Goal: Use online tool/utility: Utilize a website feature to perform a specific function

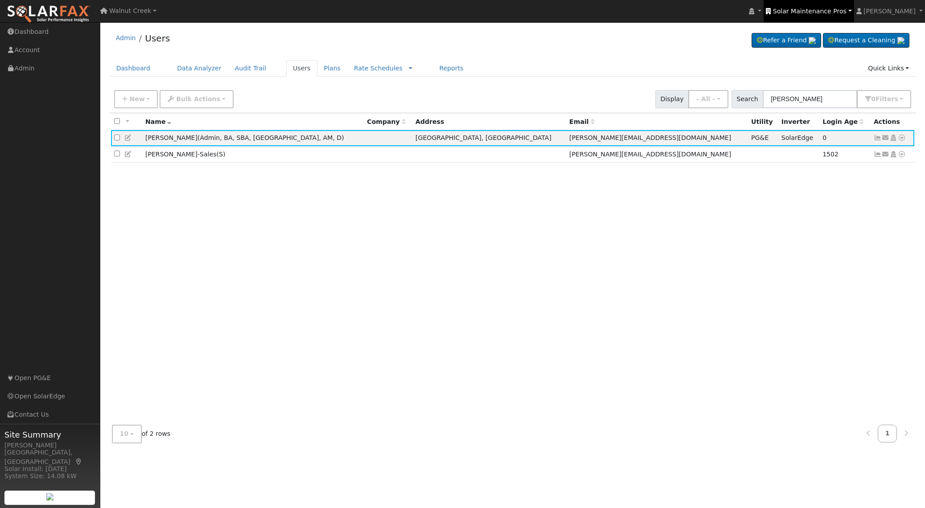
click at [821, 8] on span "Solar Maintenance Pros" at bounding box center [810, 11] width 74 height 7
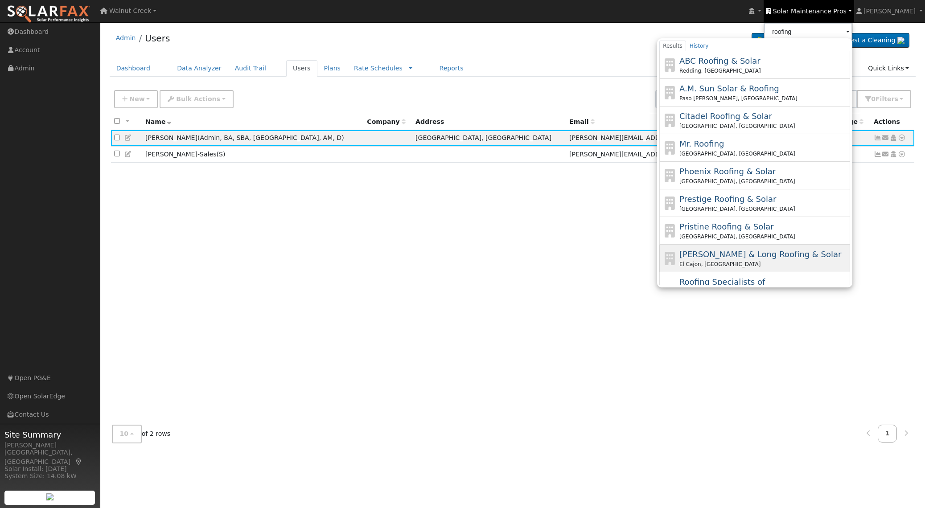
click at [791, 252] on span "[PERSON_NAME] & Long Roofing & Solar" at bounding box center [760, 254] width 162 height 9
type input "[PERSON_NAME] & Long Roofing & Solar"
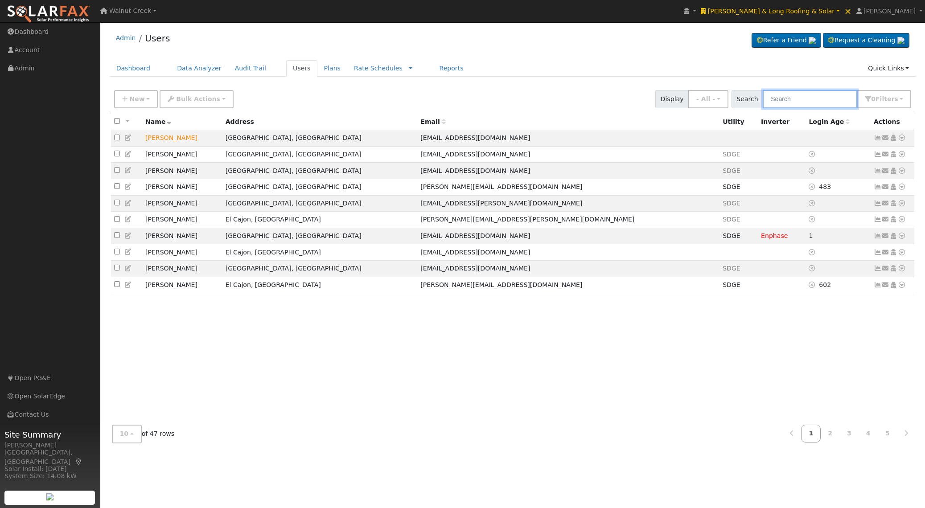
click at [819, 99] on input "text" at bounding box center [810, 99] width 94 height 18
paste input "[PERSON_NAME]"
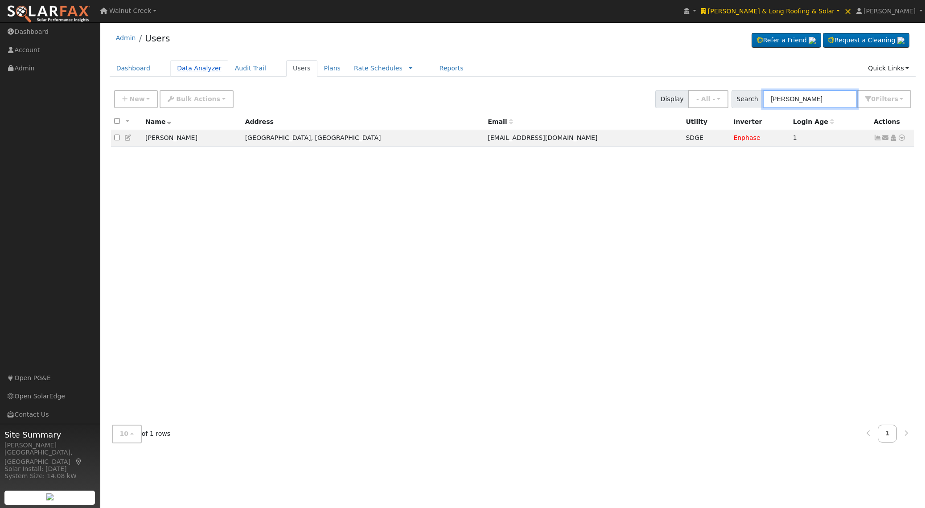
type input "[PERSON_NAME]"
click at [191, 66] on link "Data Analyzer" at bounding box center [199, 68] width 58 height 16
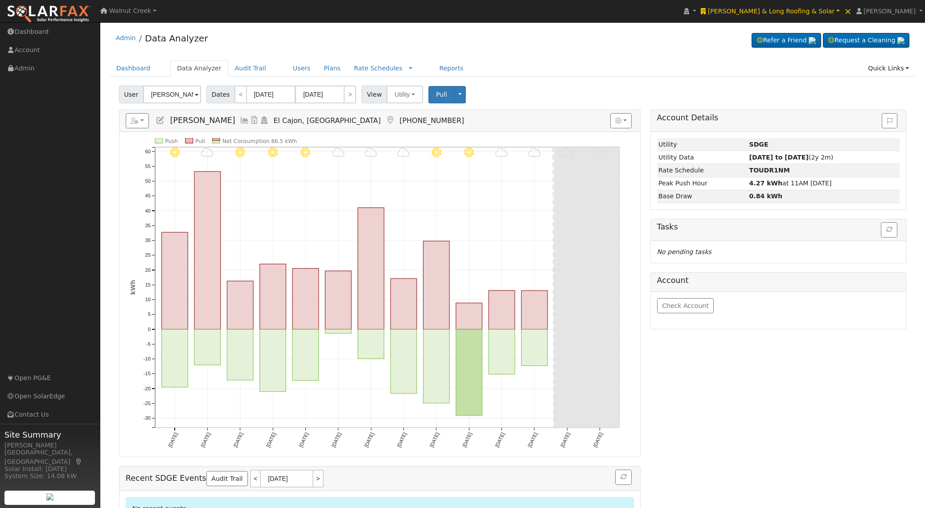
click at [123, 97] on span "User" at bounding box center [131, 95] width 25 height 18
paste input "[PERSON_NAME]"
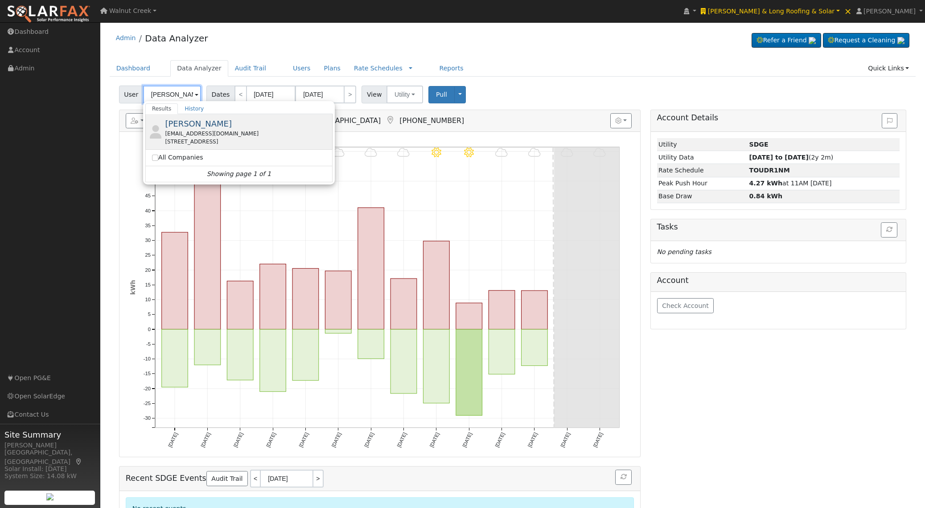
type input "[PERSON_NAME]"
click at [218, 128] on div "[PERSON_NAME] [EMAIL_ADDRESS][DOMAIN_NAME] [STREET_ADDRESS]" at bounding box center [247, 132] width 165 height 28
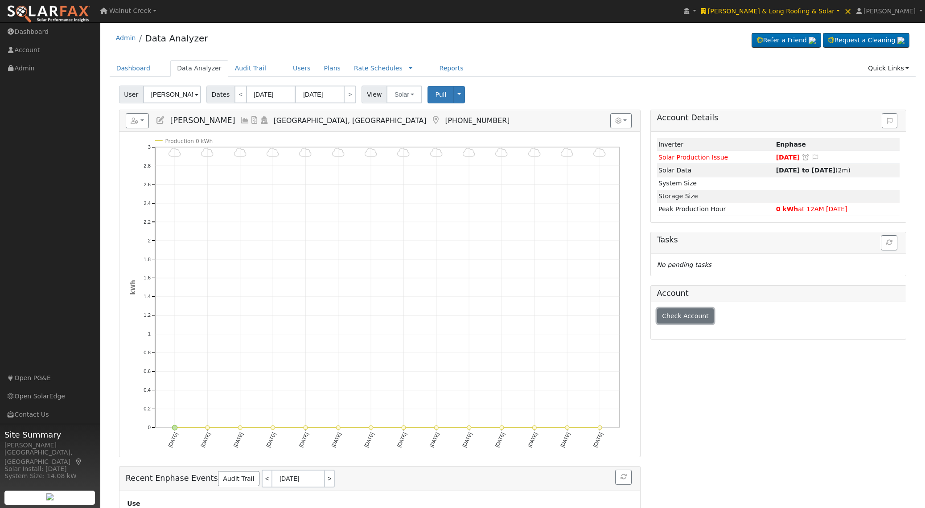
click at [700, 323] on button "Check Account" at bounding box center [685, 315] width 57 height 15
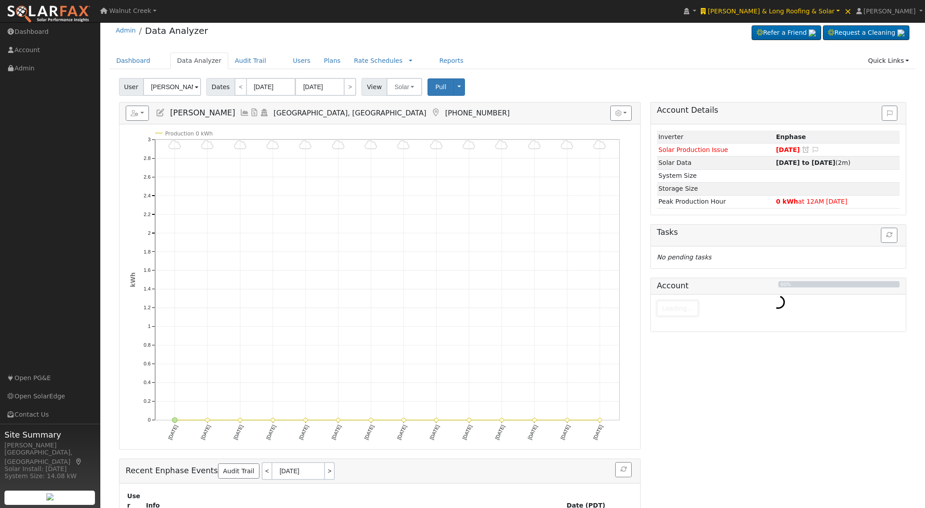
scroll to position [6, 0]
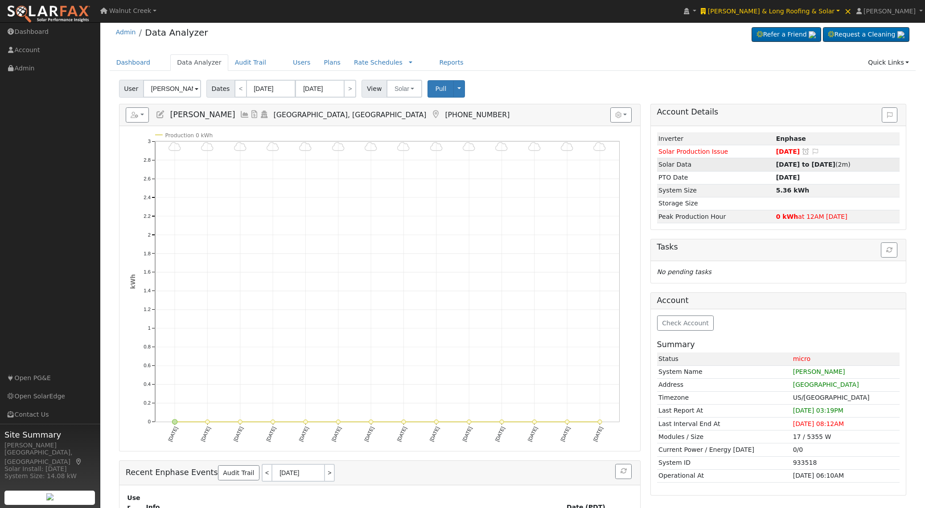
click at [794, 164] on strong "[DATE] to [DATE]" at bounding box center [805, 164] width 59 height 7
type input "[DATE]"
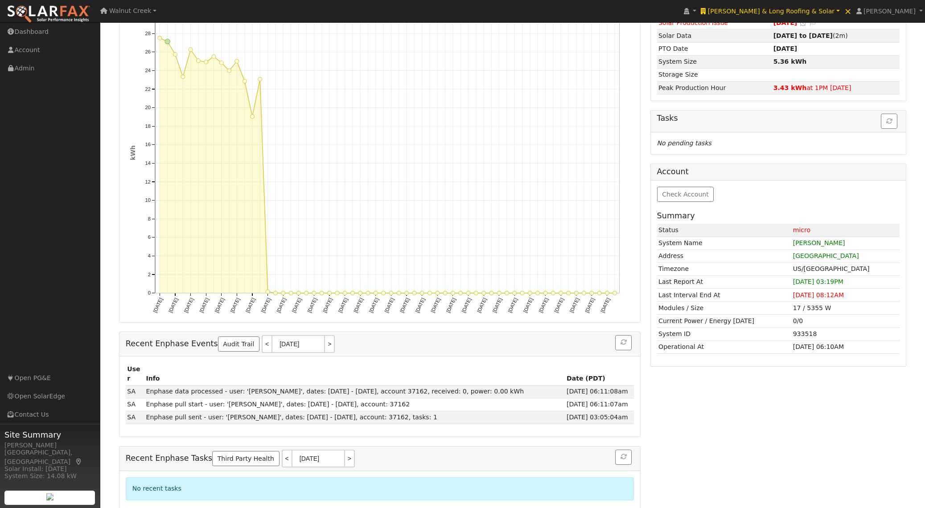
scroll to position [0, 0]
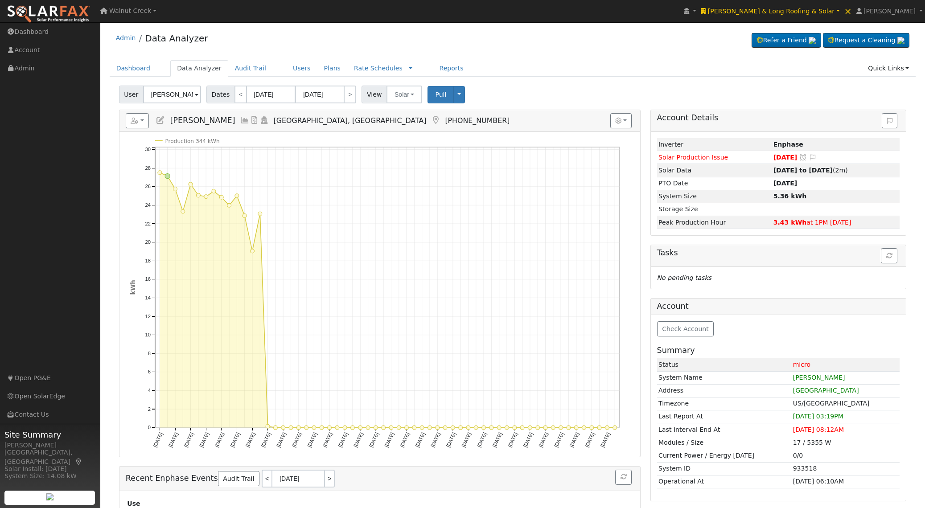
click at [160, 122] on icon at bounding box center [161, 120] width 10 height 8
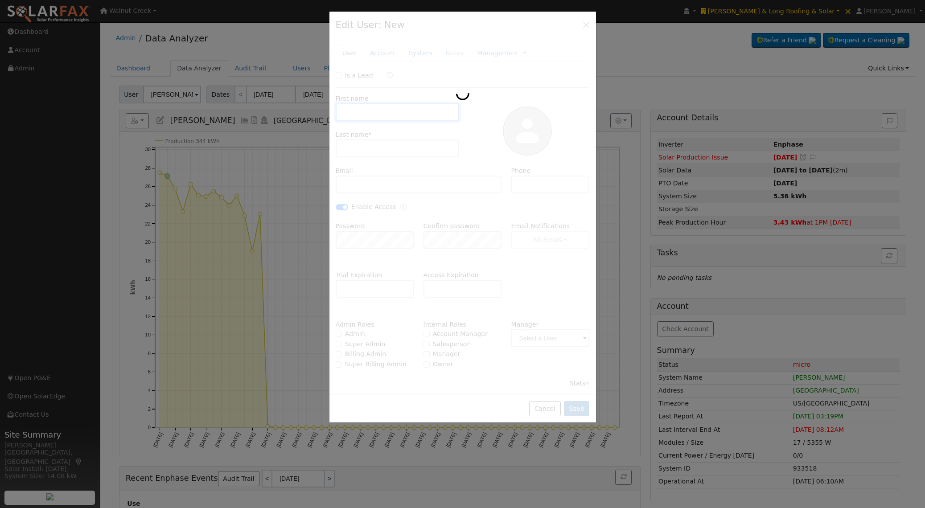
type input "[DATE]"
type input "[PERSON_NAME]"
type input "Davidson"
type input "[EMAIL_ADDRESS][DOMAIN_NAME]"
type input "6198902314"
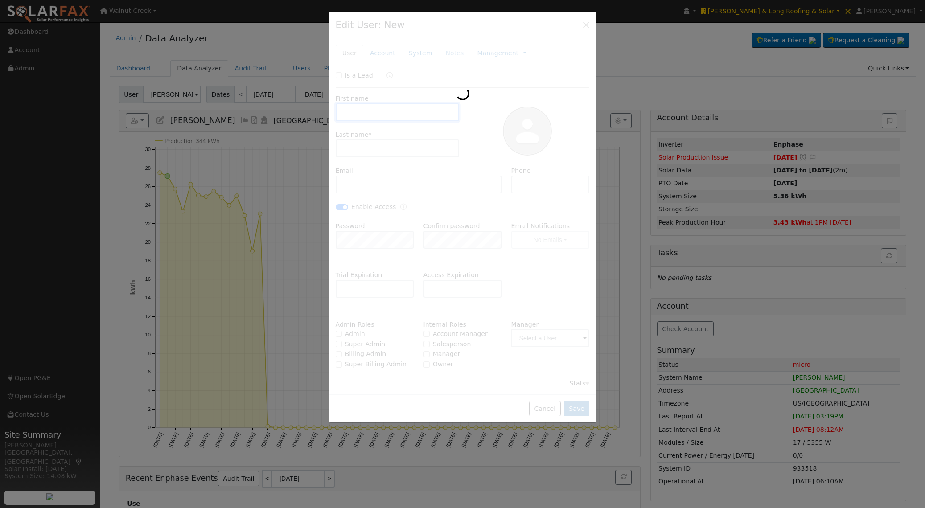
checkbox input "true"
type input "San Diego Gas & Electric"
type input "Enphase Energy"
type input "5.36"
type input "SDGE"
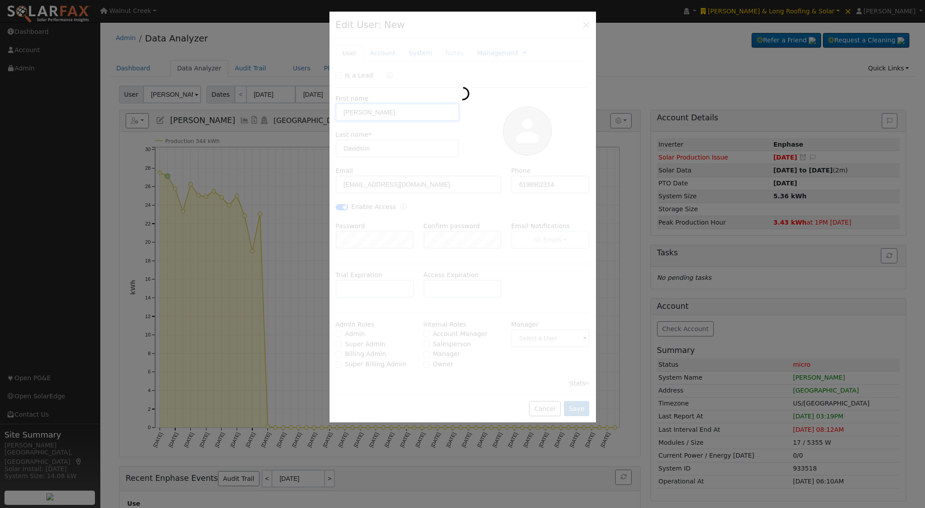
type input "Enphase"
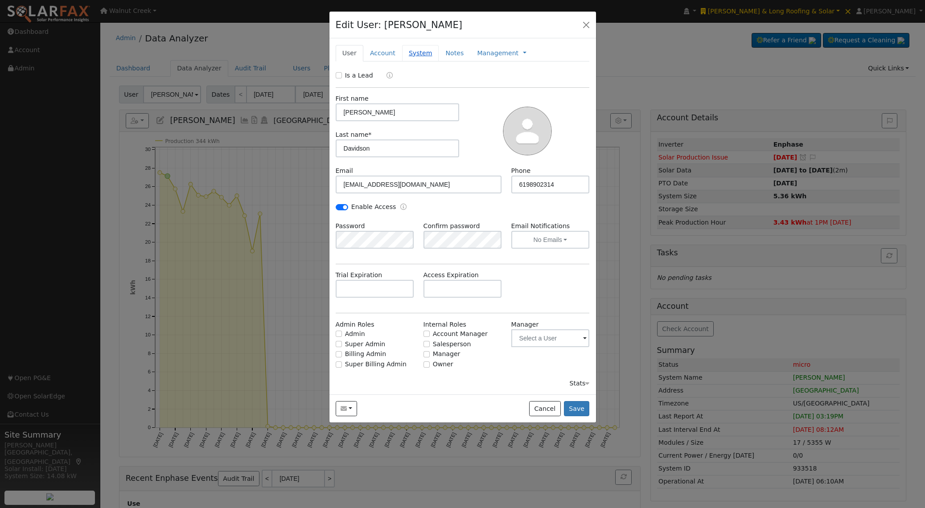
click at [423, 53] on link "System" at bounding box center [420, 53] width 37 height 16
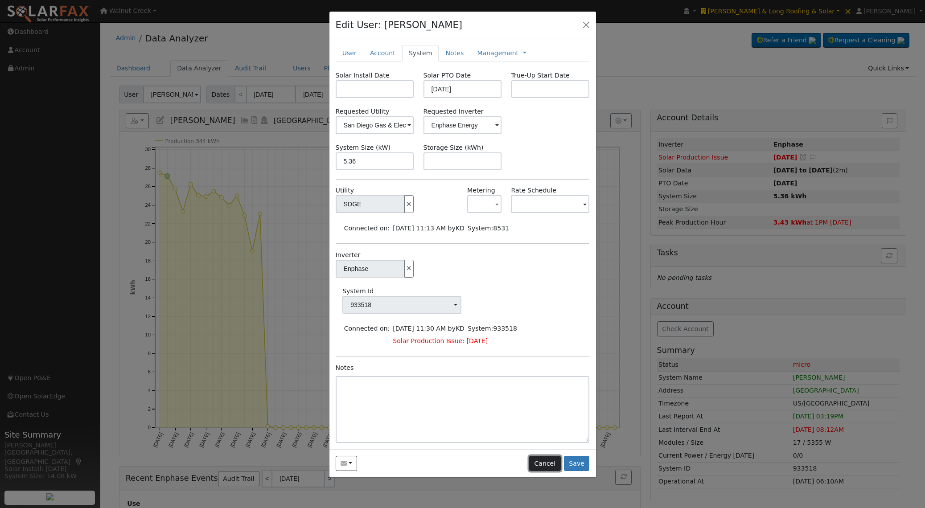
click at [554, 461] on button "Cancel" at bounding box center [545, 463] width 32 height 15
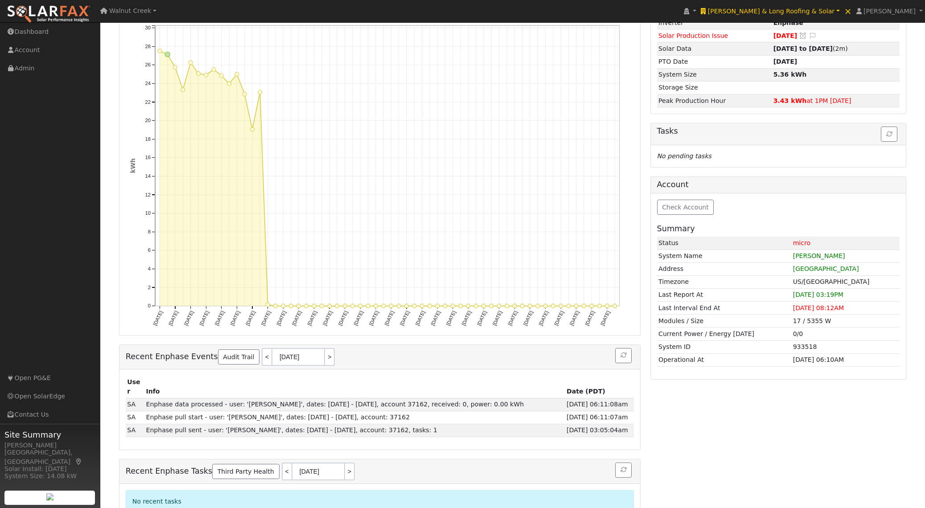
scroll to position [123, 0]
click at [292, 354] on input "[DATE]" at bounding box center [297, 356] width 53 height 18
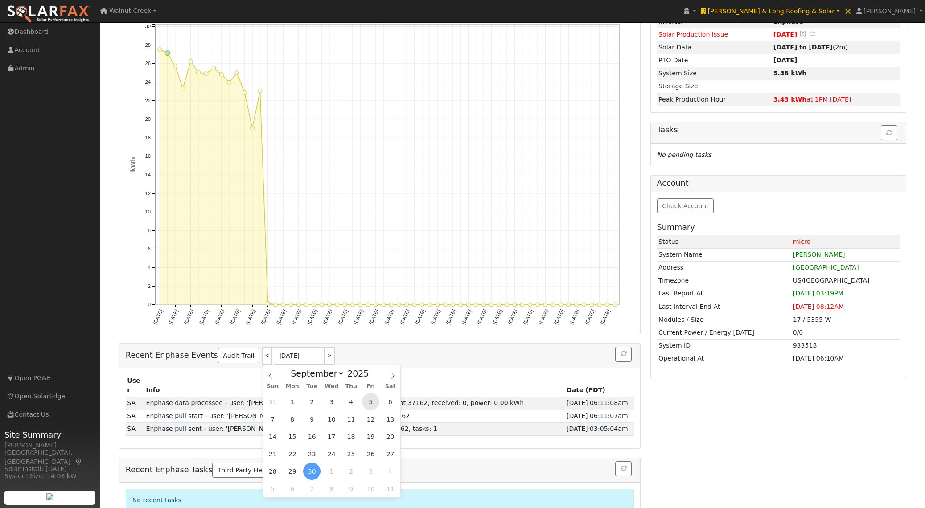
click at [373, 403] on span "5" at bounding box center [370, 401] width 17 height 17
type input "[DATE]"
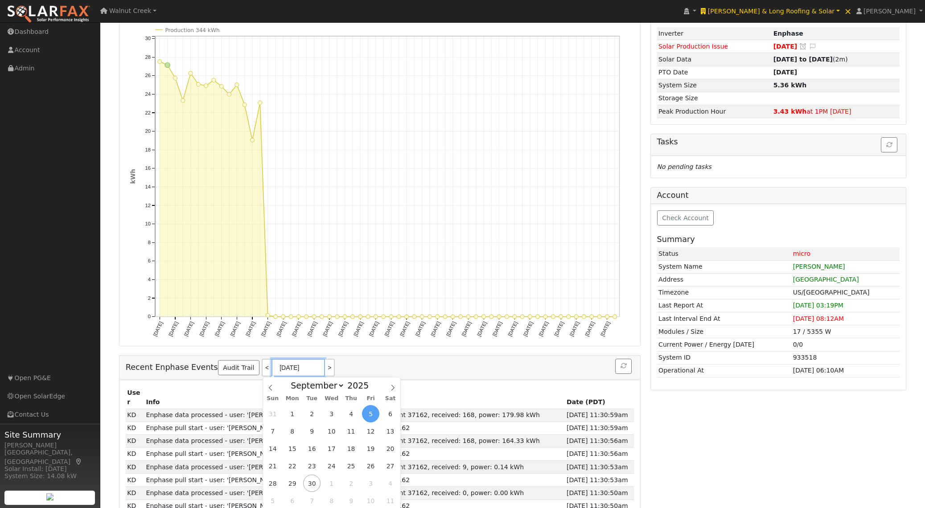
scroll to position [0, 0]
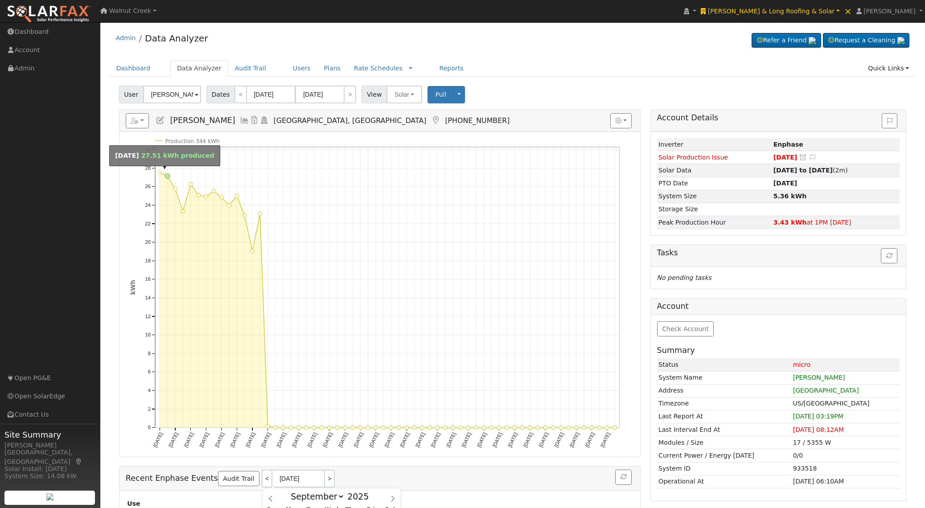
click at [158, 173] on circle "onclick=""" at bounding box center [160, 173] width 4 height 4
type input "[DATE]"
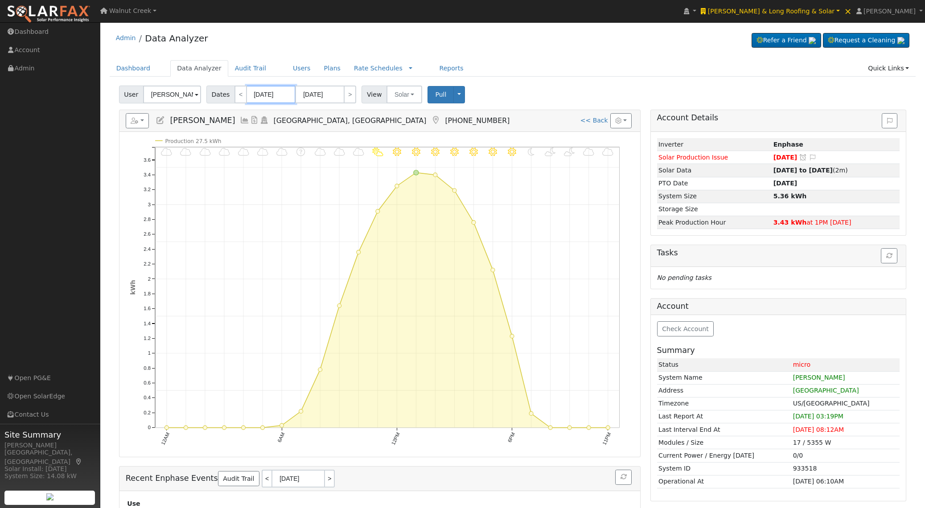
click at [269, 99] on body "installed [GEOGRAPHIC_DATA] 2626 [STREET_ADDRESS] [US_STATE] [STREET_ADDRESS][G…" at bounding box center [462, 395] width 925 height 747
click at [250, 117] on icon at bounding box center [252, 114] width 6 height 6
select select "6"
click at [293, 139] on span "1" at bounding box center [293, 140] width 17 height 17
type input "[DATE]"
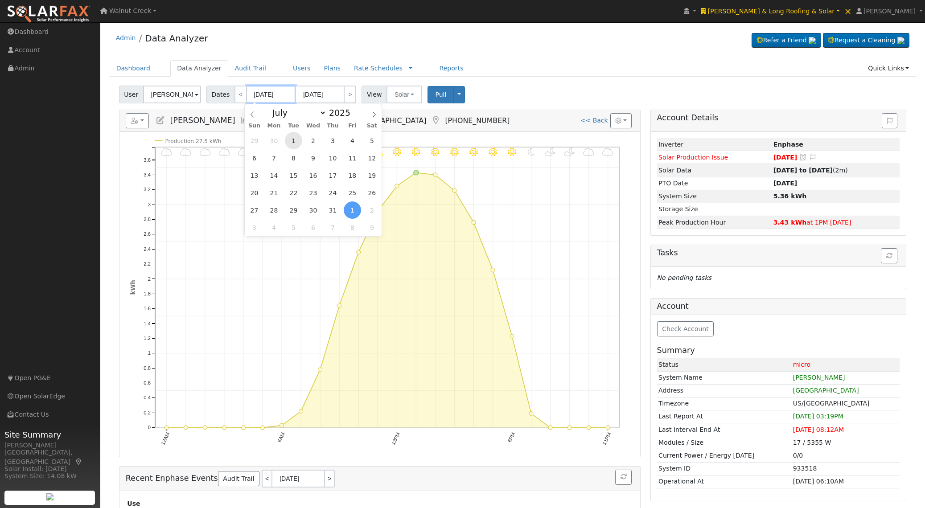
type input "[DATE]"
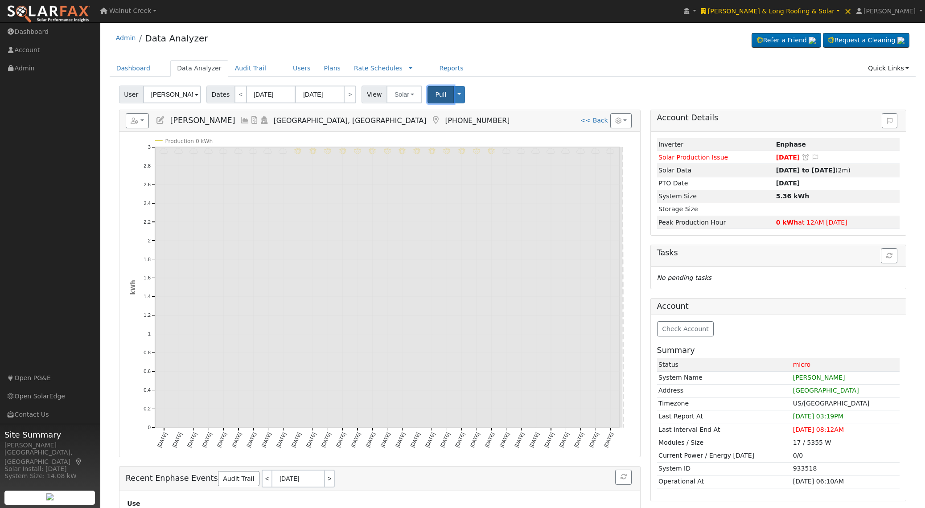
click at [435, 92] on span "Pull" at bounding box center [440, 94] width 11 height 7
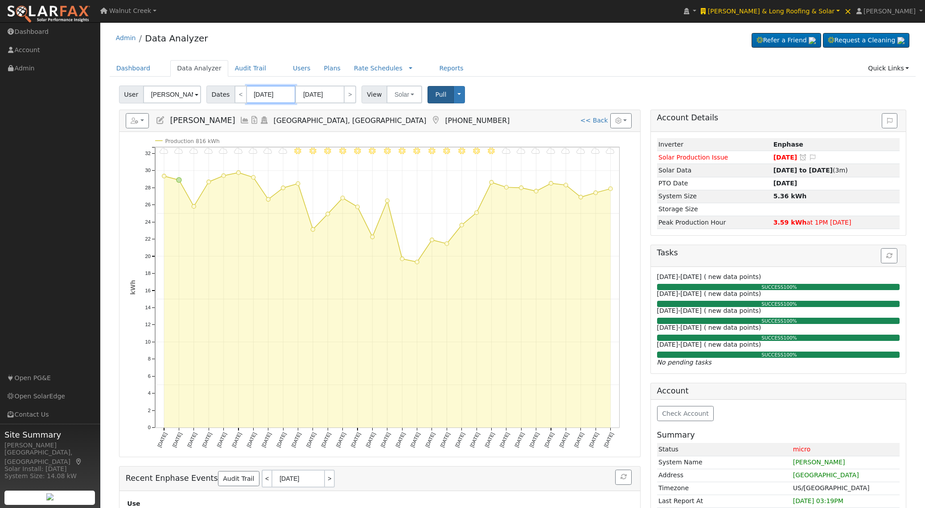
click at [273, 96] on input "[DATE]" at bounding box center [270, 95] width 49 height 18
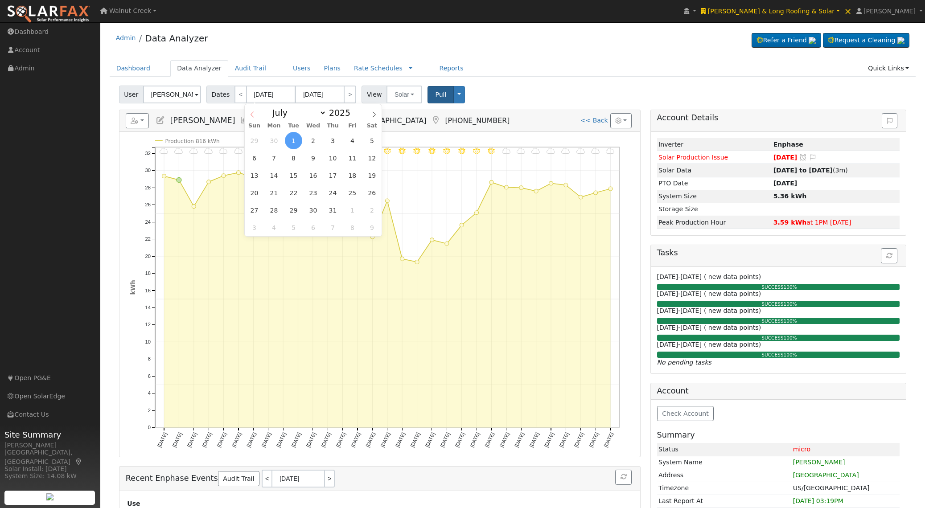
click at [245, 115] on span at bounding box center [252, 111] width 15 height 15
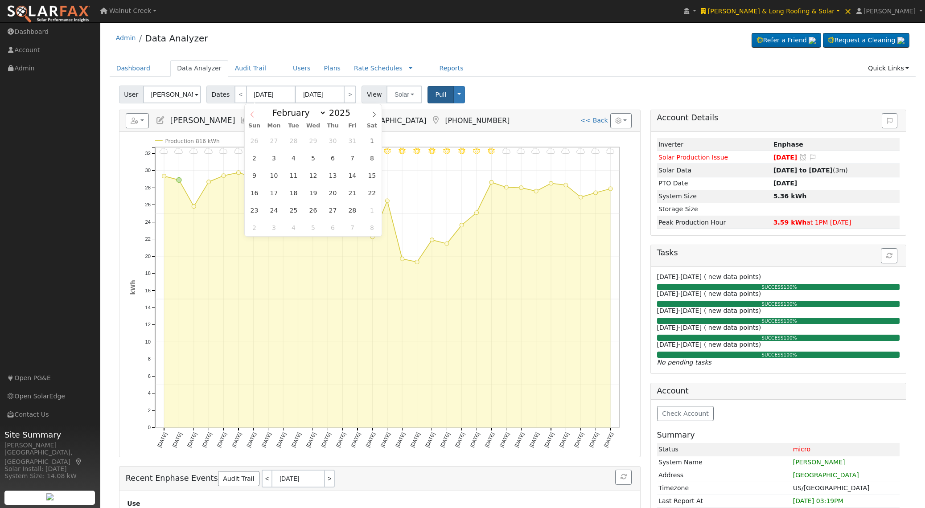
click at [245, 115] on span at bounding box center [252, 111] width 15 height 15
select select "0"
click at [245, 115] on span at bounding box center [252, 111] width 15 height 15
type input "2024"
click at [245, 115] on span at bounding box center [252, 111] width 15 height 15
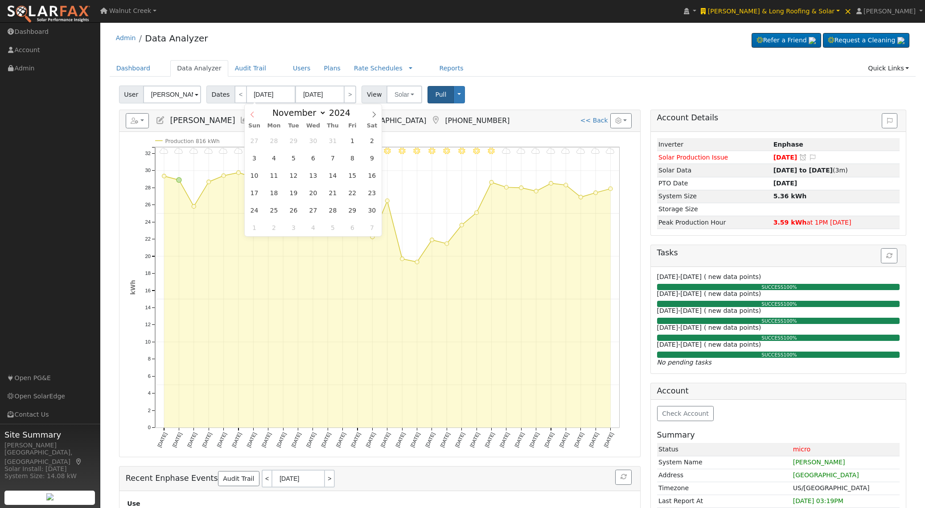
click at [245, 115] on span at bounding box center [252, 111] width 15 height 15
select select "8"
click at [259, 143] on span "1" at bounding box center [254, 140] width 17 height 17
type input "[DATE]"
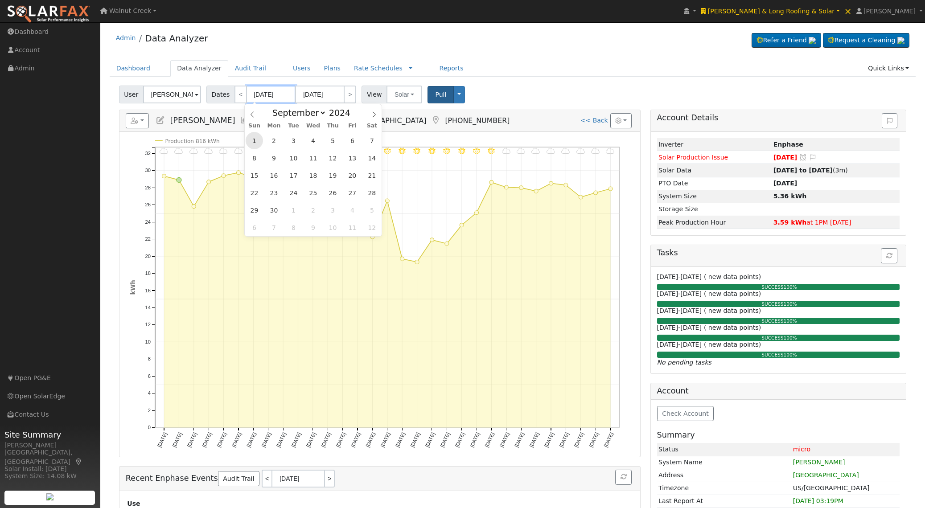
type input "[DATE]"
type input "2024"
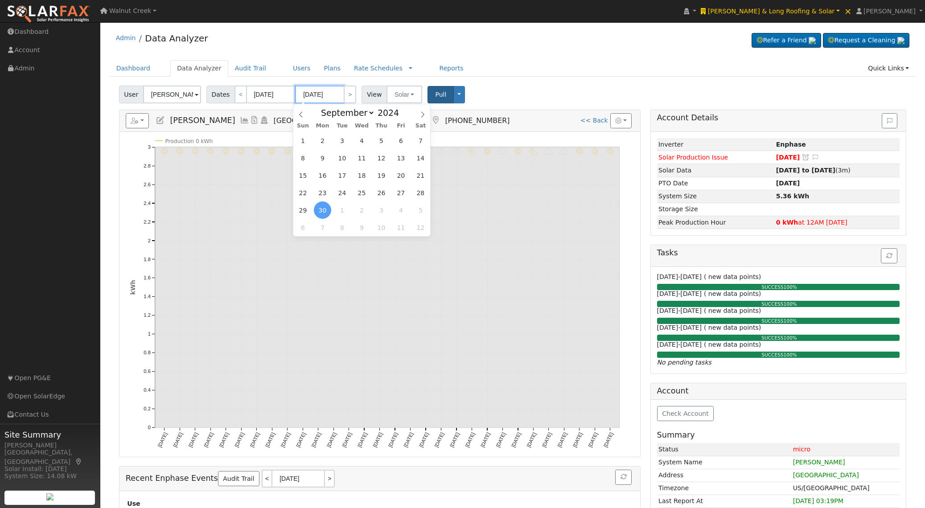
click at [324, 95] on input "[DATE]" at bounding box center [319, 95] width 49 height 18
click at [424, 115] on icon at bounding box center [422, 114] width 6 height 6
click at [425, 115] on icon at bounding box center [422, 114] width 6 height 6
select select "11"
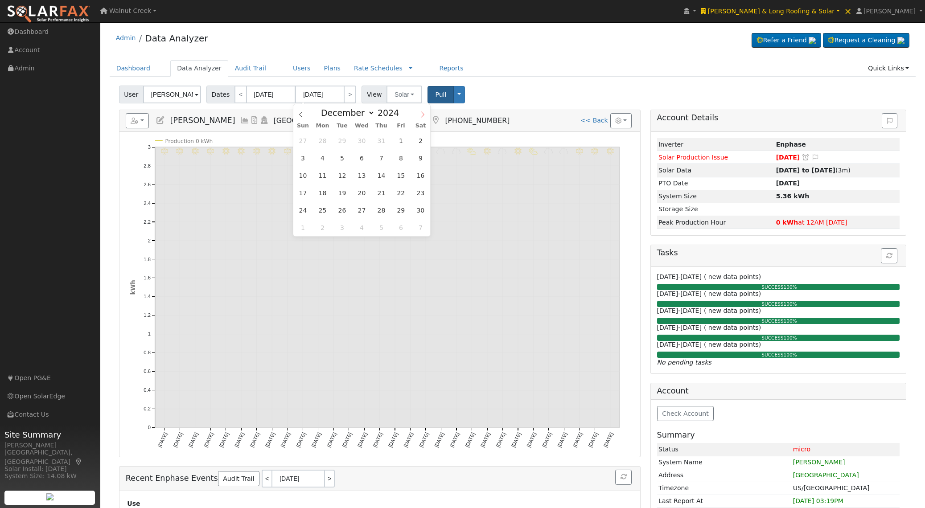
click at [425, 115] on icon at bounding box center [422, 114] width 6 height 6
type input "2025"
click at [425, 115] on icon at bounding box center [422, 114] width 6 height 6
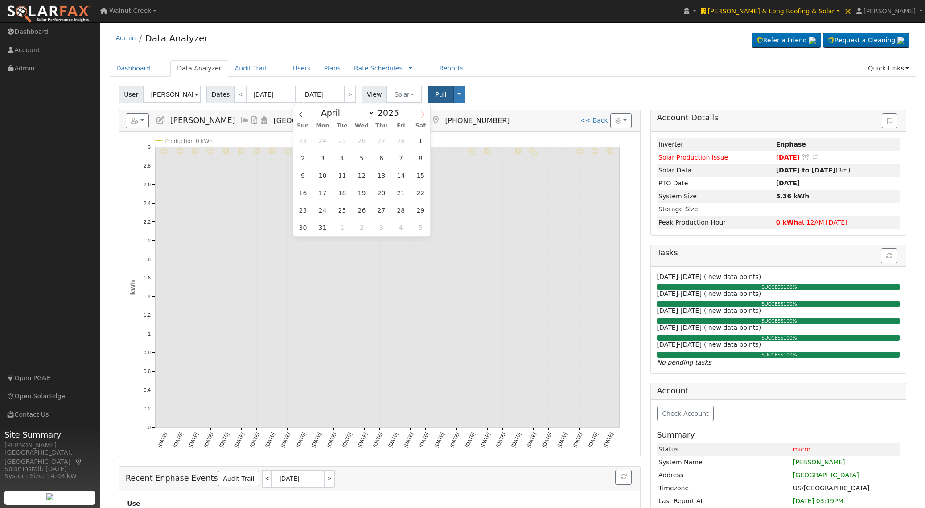
click at [425, 115] on icon at bounding box center [422, 114] width 6 height 6
click at [299, 114] on icon at bounding box center [301, 114] width 6 height 6
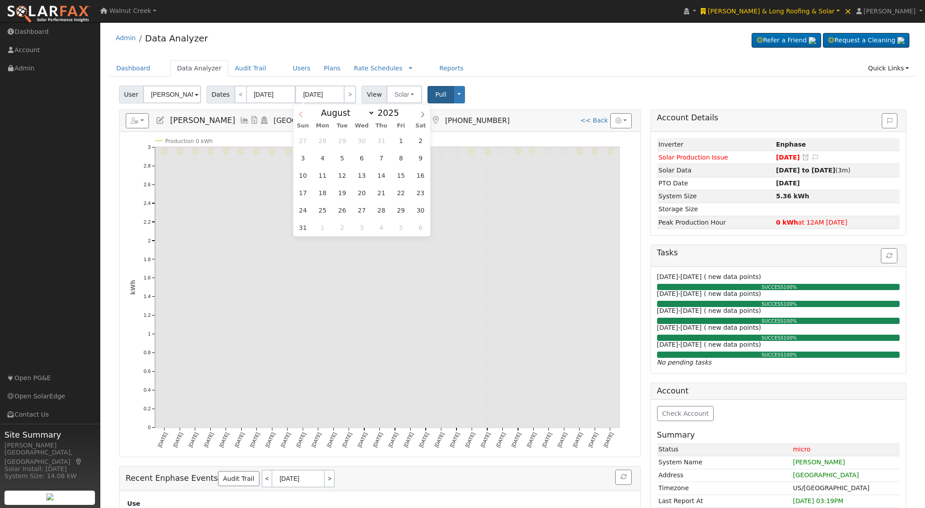
select select "6"
click at [378, 214] on span "31" at bounding box center [381, 209] width 17 height 17
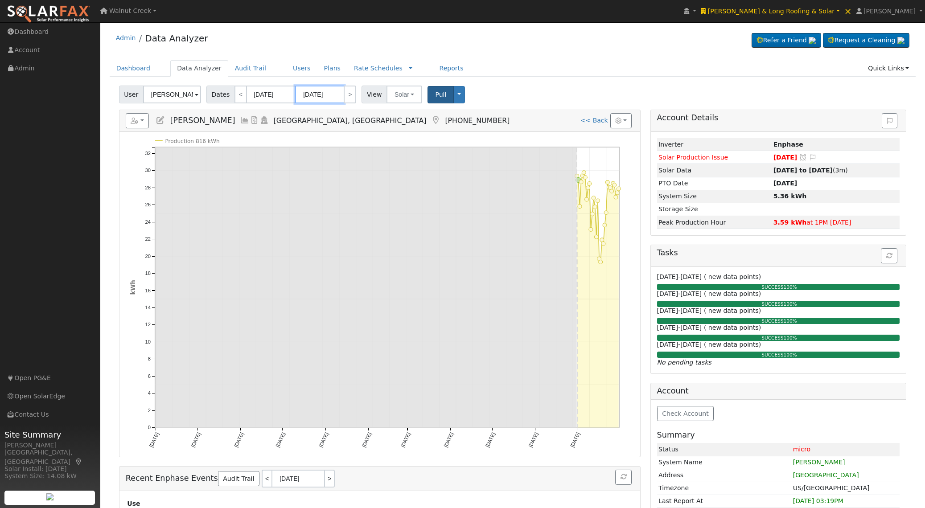
click at [304, 93] on input "[DATE]" at bounding box center [319, 95] width 49 height 18
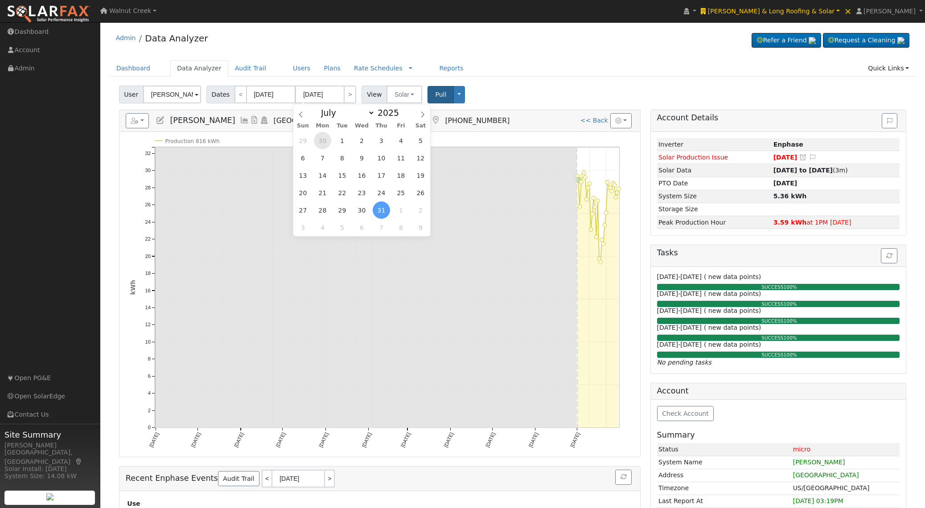
click at [320, 141] on span "30" at bounding box center [322, 140] width 17 height 17
type input "[DATE]"
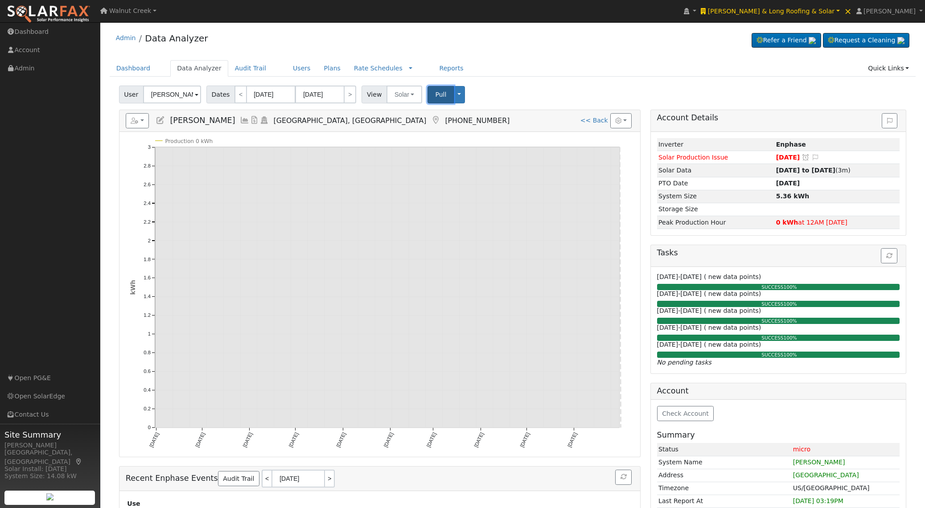
click at [430, 94] on button "Pull" at bounding box center [440, 94] width 26 height 17
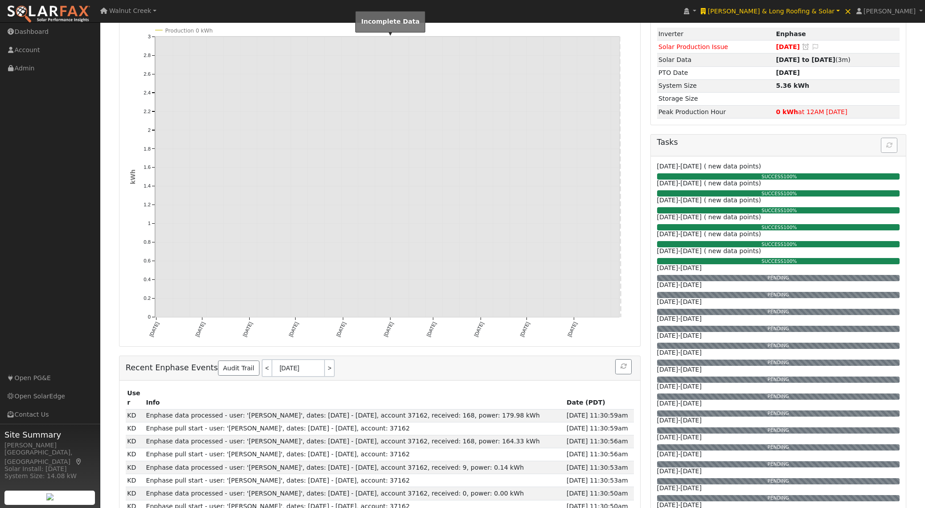
scroll to position [108, 0]
